Goal: Navigation & Orientation: Find specific page/section

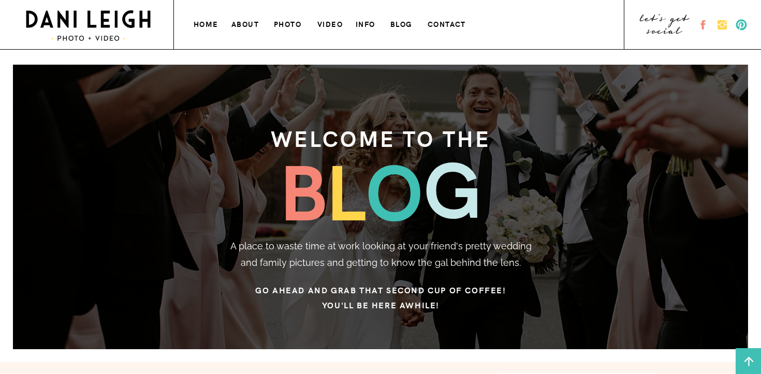
click at [288, 21] on h3 "photo" at bounding box center [288, 23] width 29 height 11
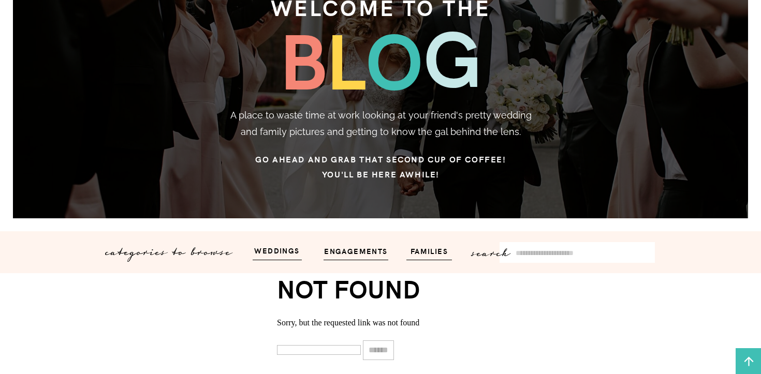
scroll to position [134, 0]
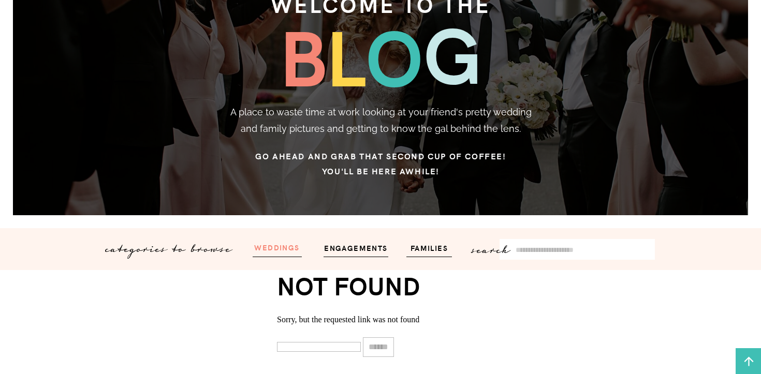
click at [279, 244] on h3 "weddings" at bounding box center [277, 247] width 62 height 12
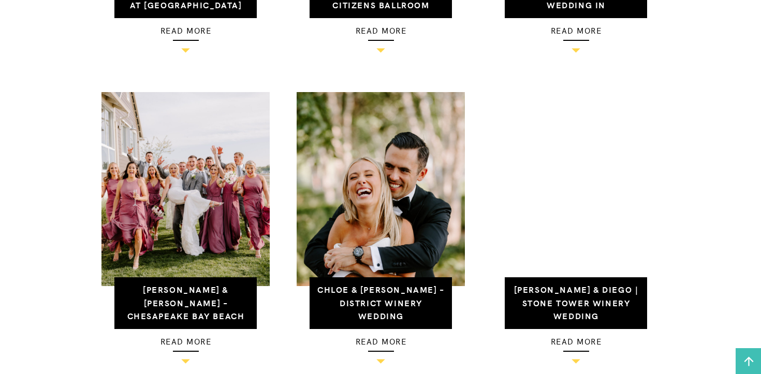
scroll to position [641, 0]
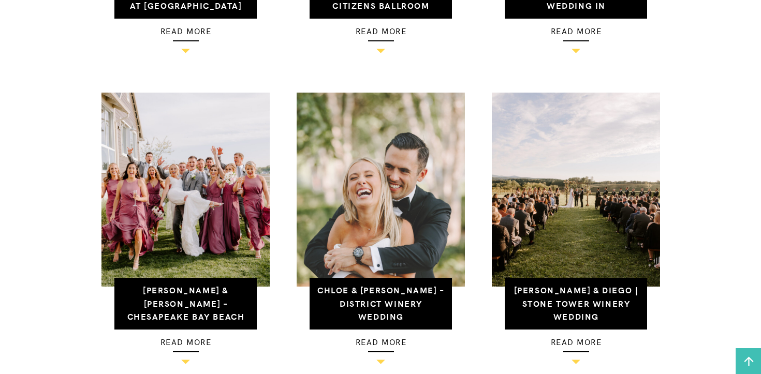
click at [357, 203] on img at bounding box center [381, 190] width 168 height 194
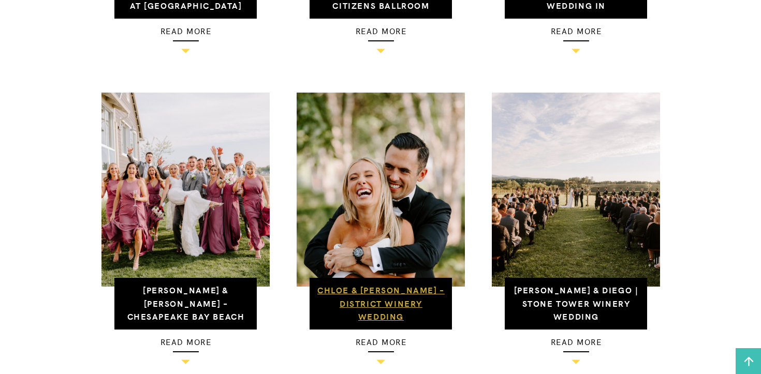
click at [379, 303] on link "Chloe & [PERSON_NAME] – District Winery Wedding" at bounding box center [380, 303] width 127 height 38
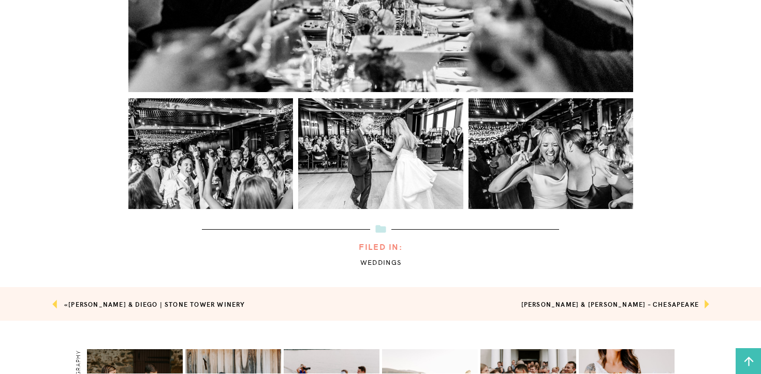
scroll to position [12850, 0]
